Goal: Information Seeking & Learning: Find specific fact

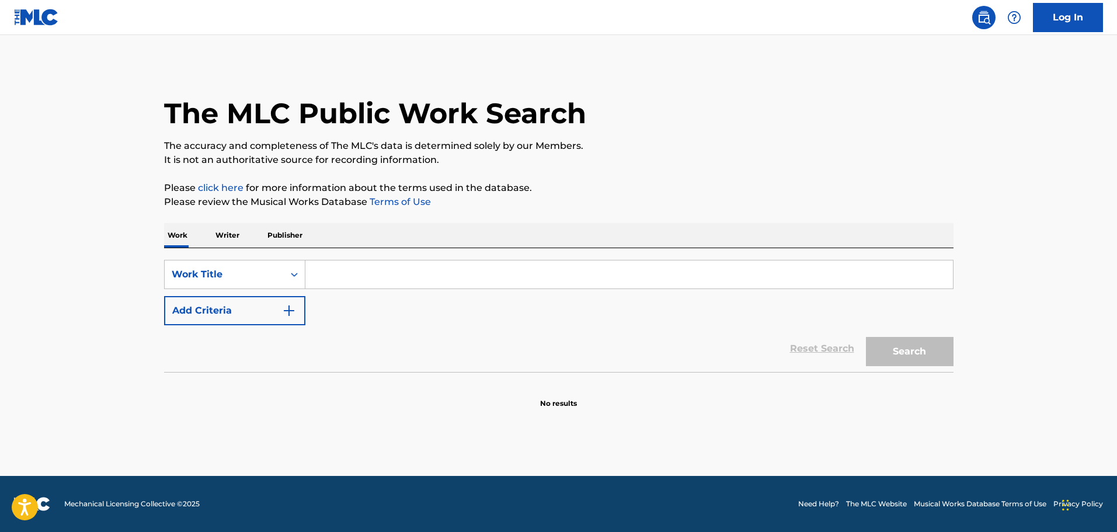
click at [399, 278] on input "Search Form" at bounding box center [629, 274] width 648 height 28
paste input "TABULA RASA"
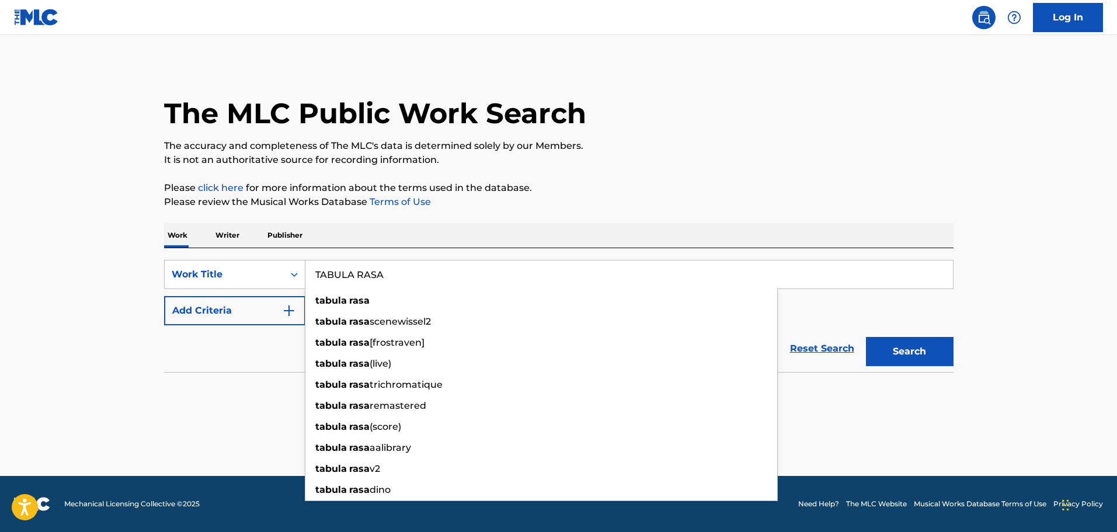
click at [338, 270] on input "TABULA RASA" at bounding box center [629, 274] width 648 height 28
click at [335, 272] on input "TABULA RASA" at bounding box center [629, 274] width 648 height 28
type input "TABULA RASA"
click at [866, 337] on button "Search" at bounding box center [910, 351] width 88 height 29
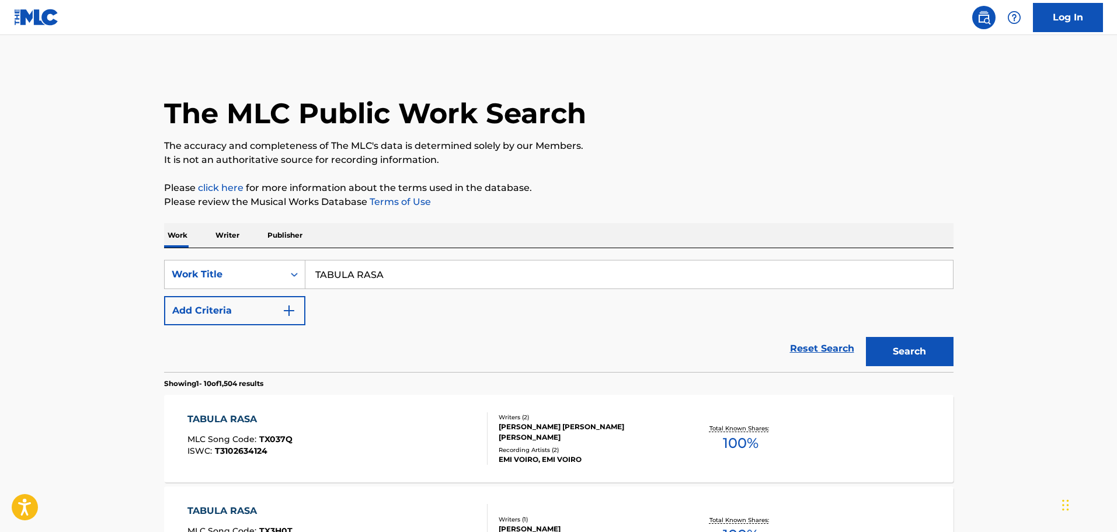
click at [241, 320] on button "Add Criteria" at bounding box center [234, 310] width 141 height 29
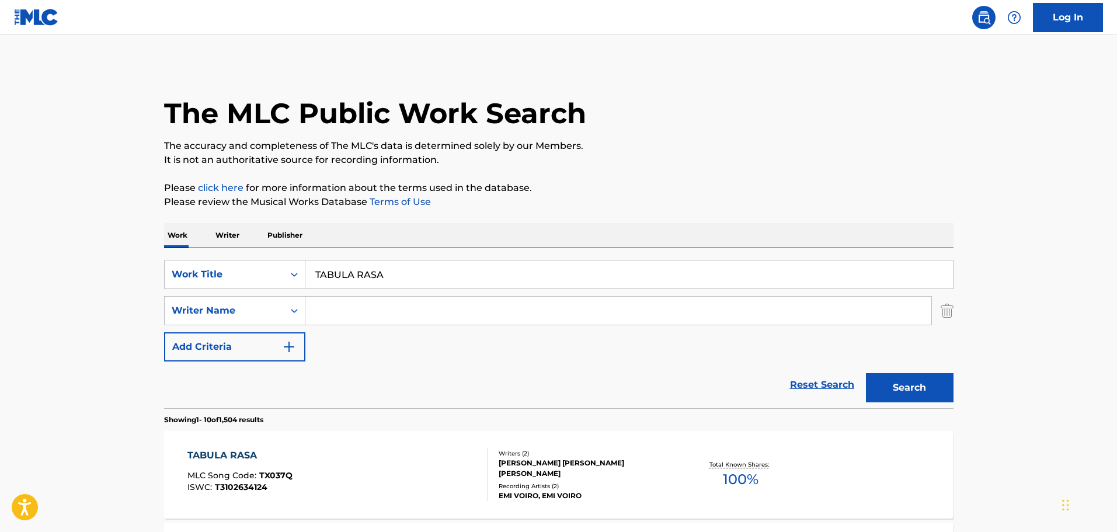
click at [350, 315] on input "Search Form" at bounding box center [618, 311] width 626 height 28
type input "a"
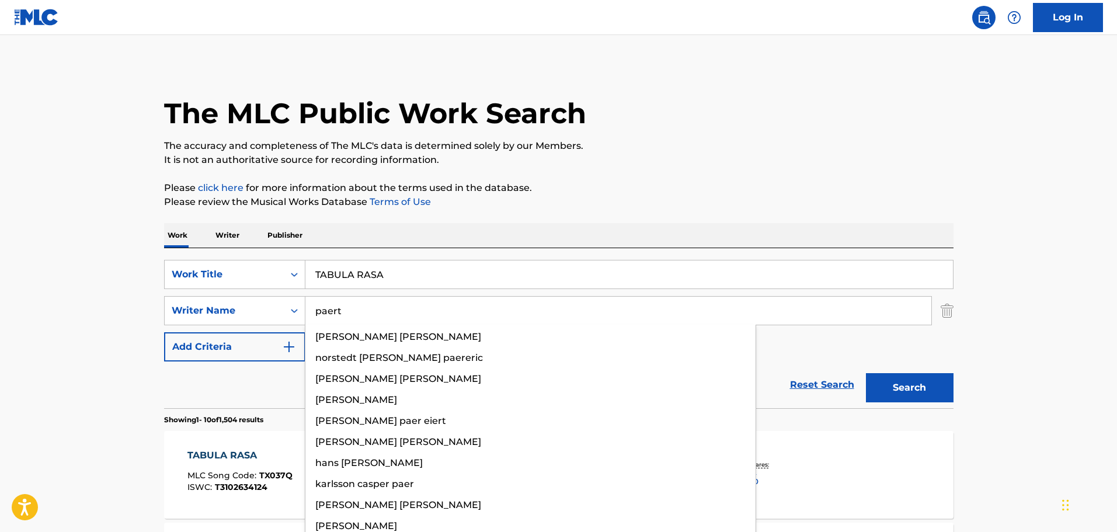
type input "paert"
click at [866, 373] on button "Search" at bounding box center [910, 387] width 88 height 29
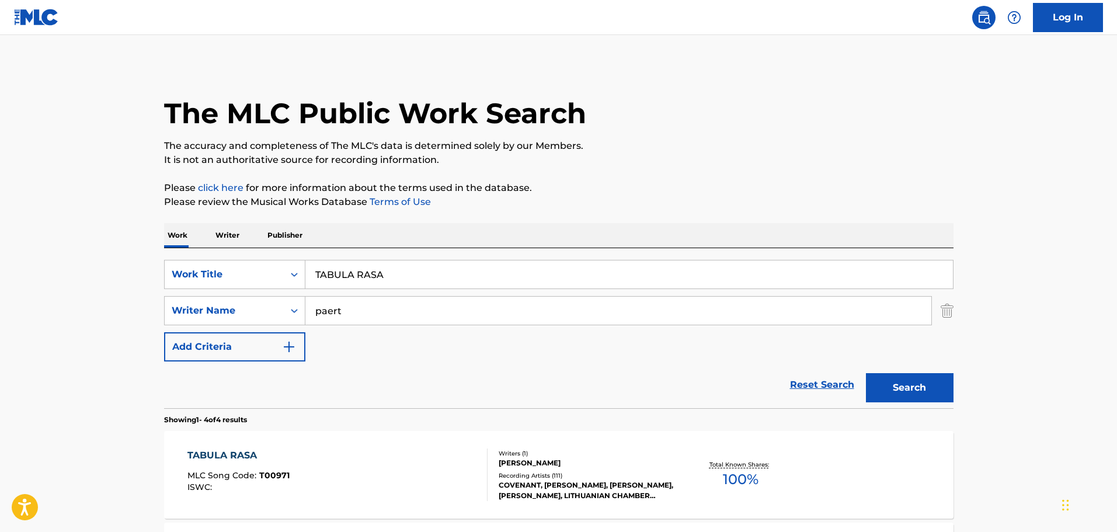
click at [368, 463] on div "TABULA RASA MLC Song Code : T00971 ISWC :" at bounding box center [337, 474] width 300 height 53
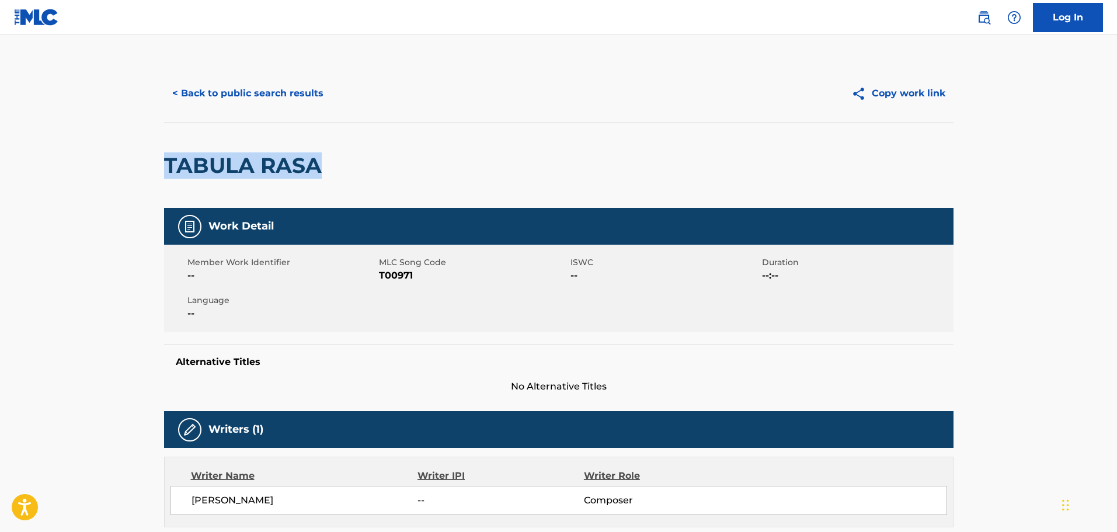
drag, startPoint x: 151, startPoint y: 161, endPoint x: 276, endPoint y: 165, distance: 124.5
copy h2 "TABULA RASA"
